Goal: Task Accomplishment & Management: Manage account settings

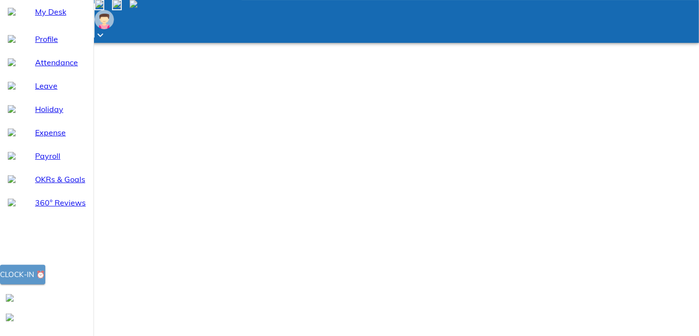
click at [45, 285] on button "Clock-in ⏰" at bounding box center [22, 274] width 45 height 19
click at [73, 68] on span "Attendance" at bounding box center [60, 63] width 51 height 12
select select "8"
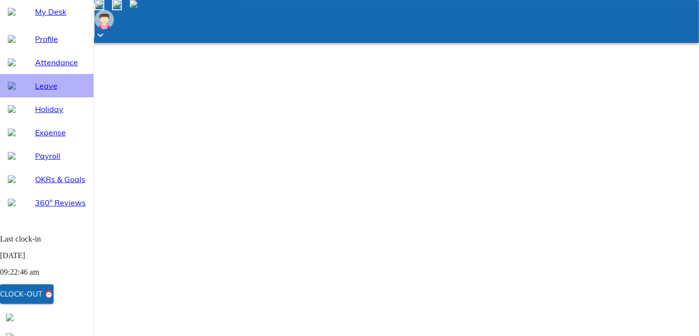
click at [55, 97] on div "Leave" at bounding box center [47, 85] width 94 height 23
select select "8"
click at [65, 68] on span "Attendance" at bounding box center [60, 63] width 51 height 12
select select "8"
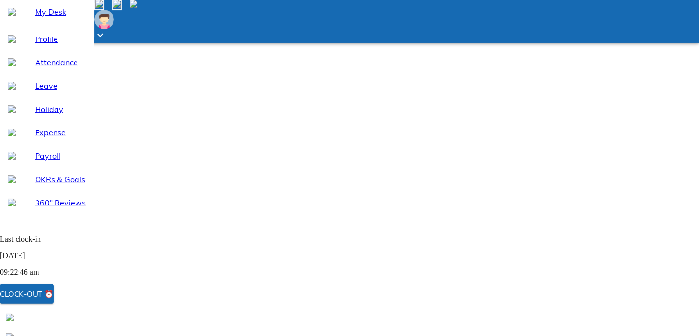
click at [106, 29] on icon at bounding box center [101, 35] width 12 height 12
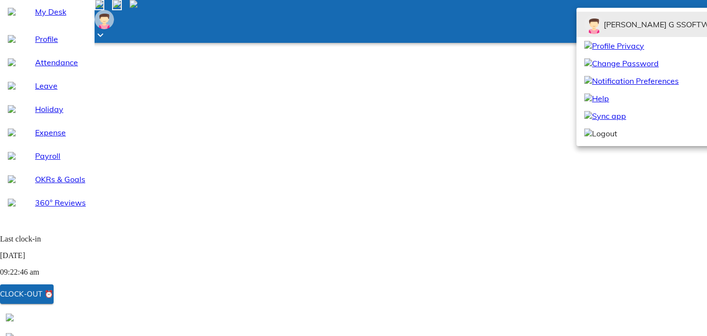
click at [624, 142] on li "Logout" at bounding box center [695, 134] width 236 height 18
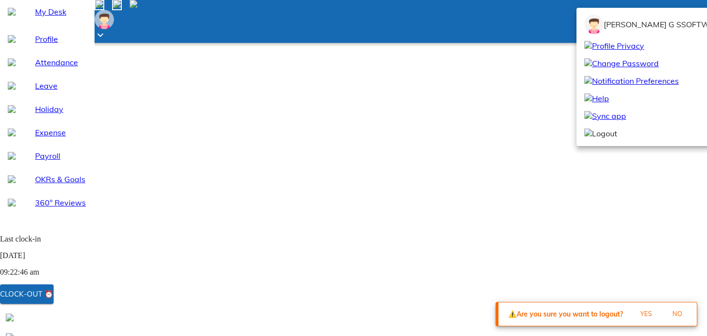
click at [645, 316] on span "Yes" at bounding box center [646, 314] width 26 height 11
